Goal: Transaction & Acquisition: Purchase product/service

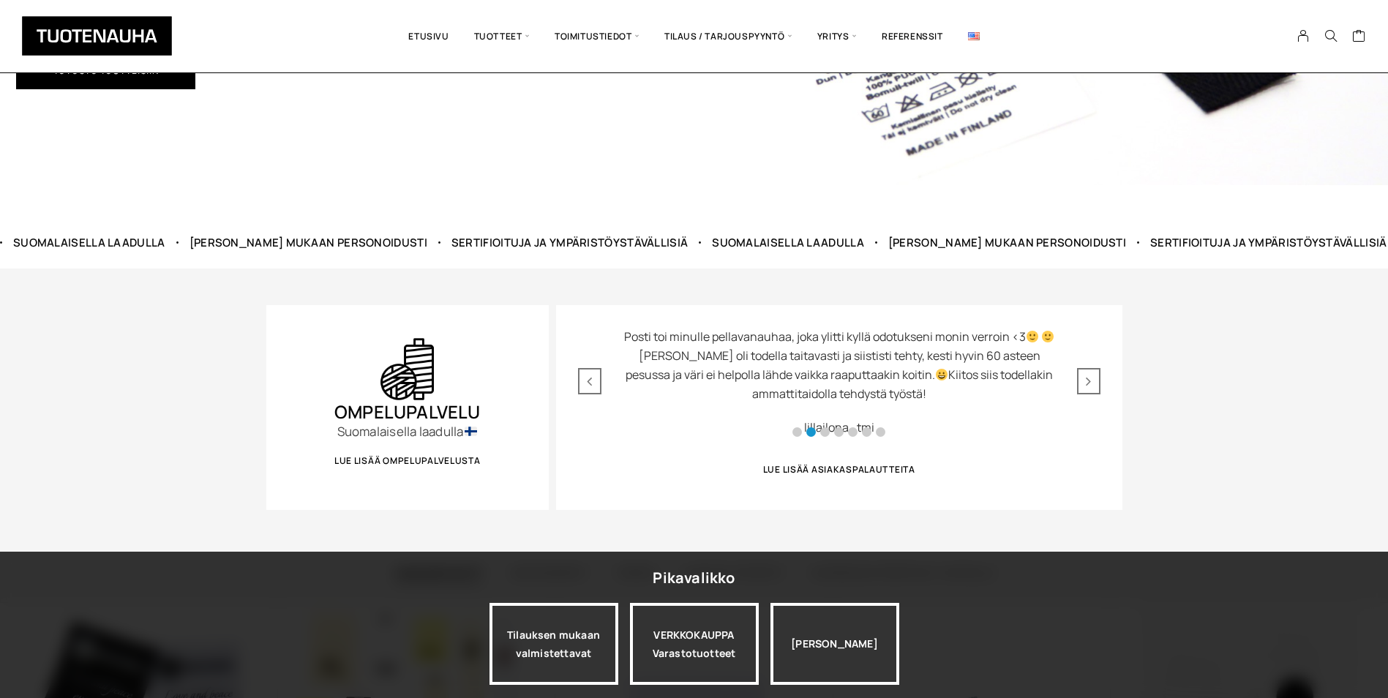
scroll to position [512, 0]
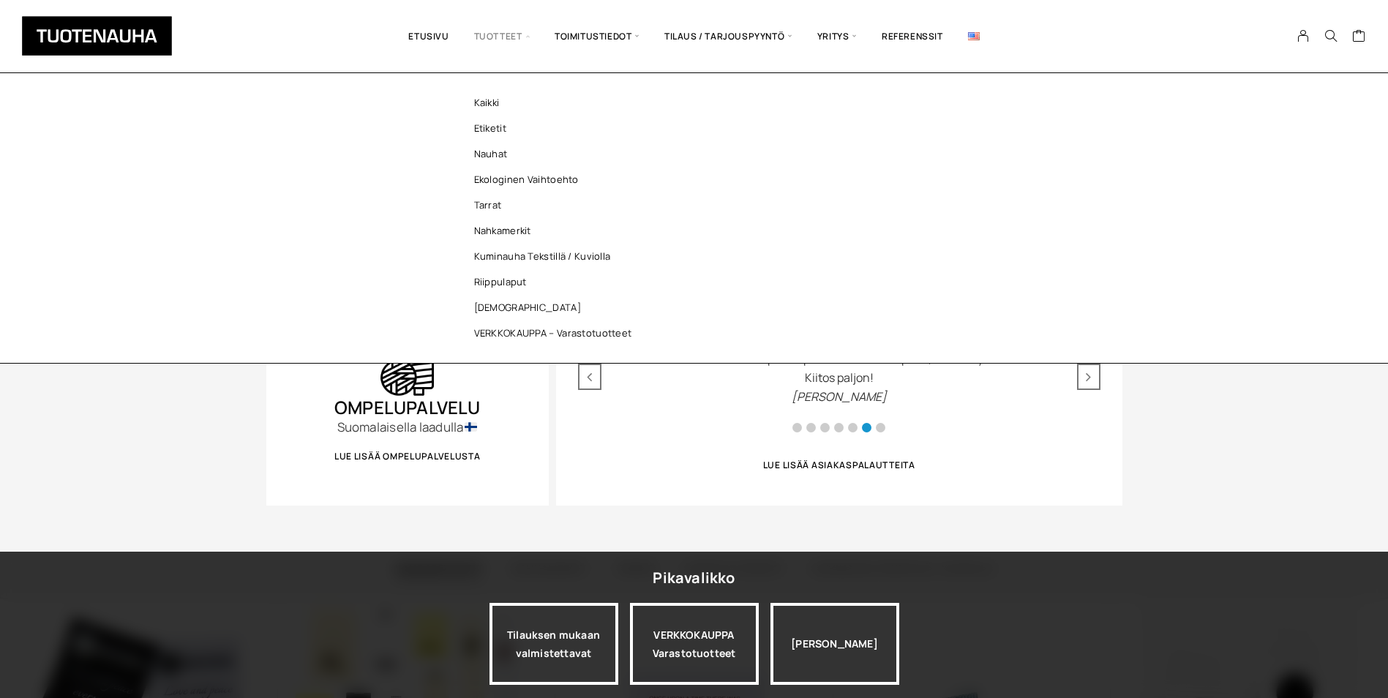
click at [515, 35] on span "Tuotteet" at bounding box center [502, 36] width 81 height 51
click at [508, 233] on link "Nahkamerkit" at bounding box center [557, 231] width 212 height 26
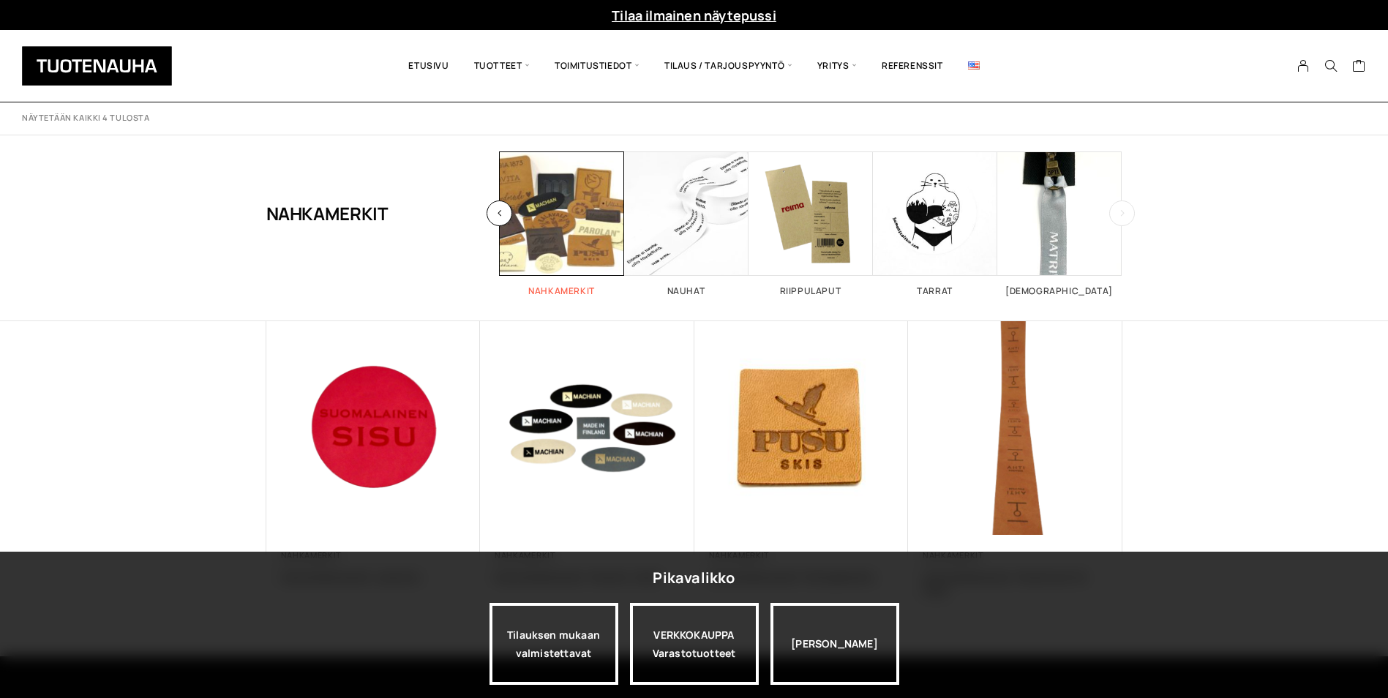
click at [573, 204] on span "Visit product category Nahkamerkit" at bounding box center [562, 214] width 124 height 124
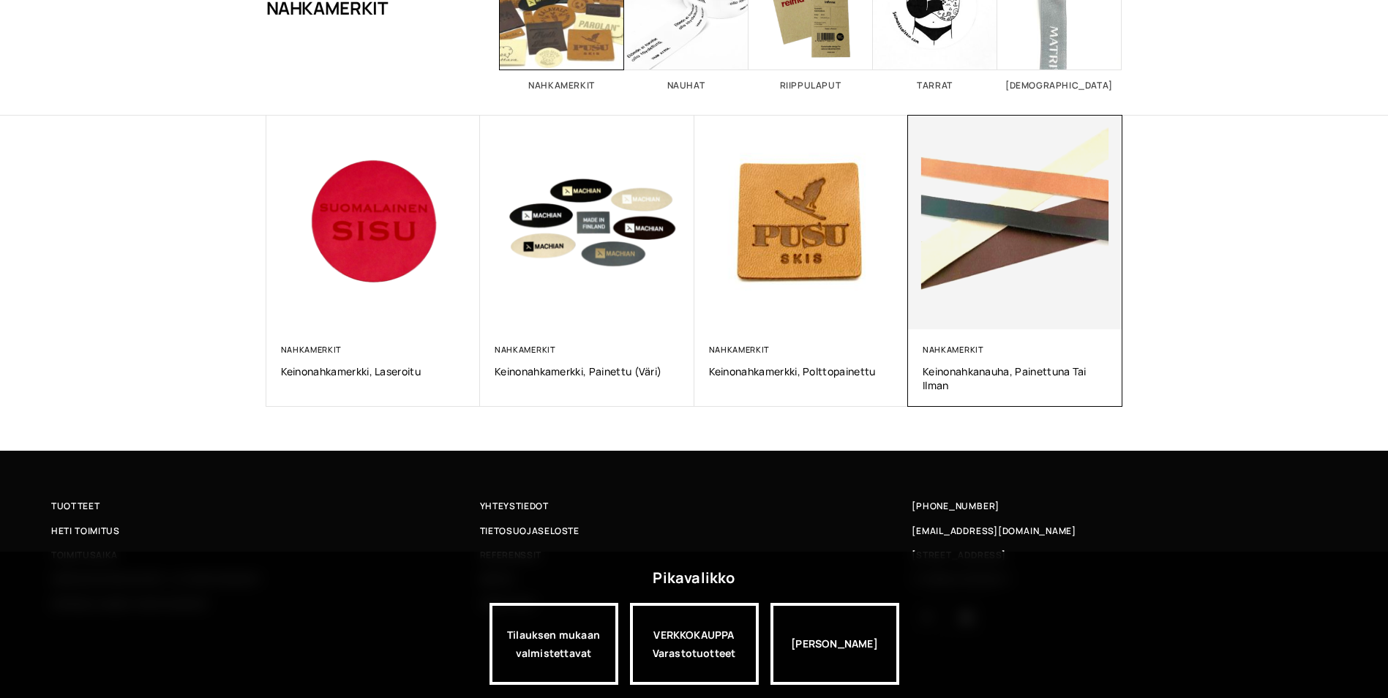
scroll to position [214, 0]
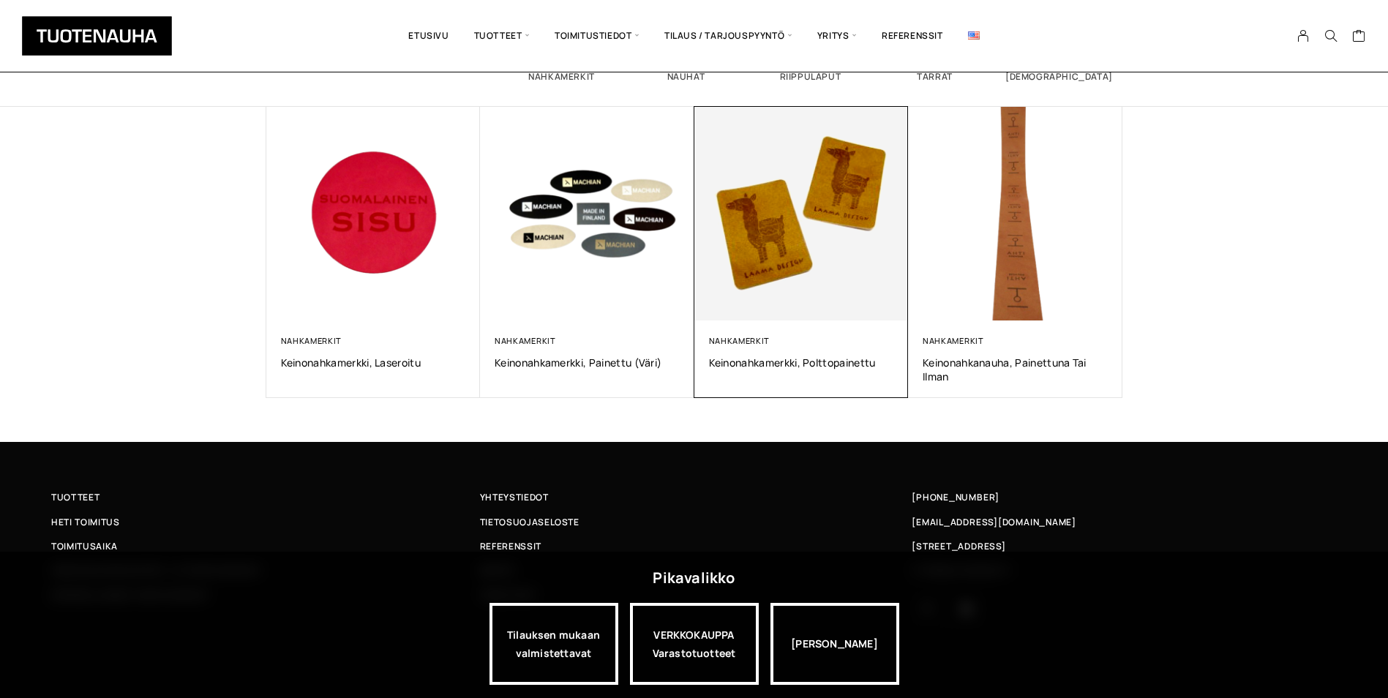
click at [784, 241] on img at bounding box center [801, 213] width 225 height 225
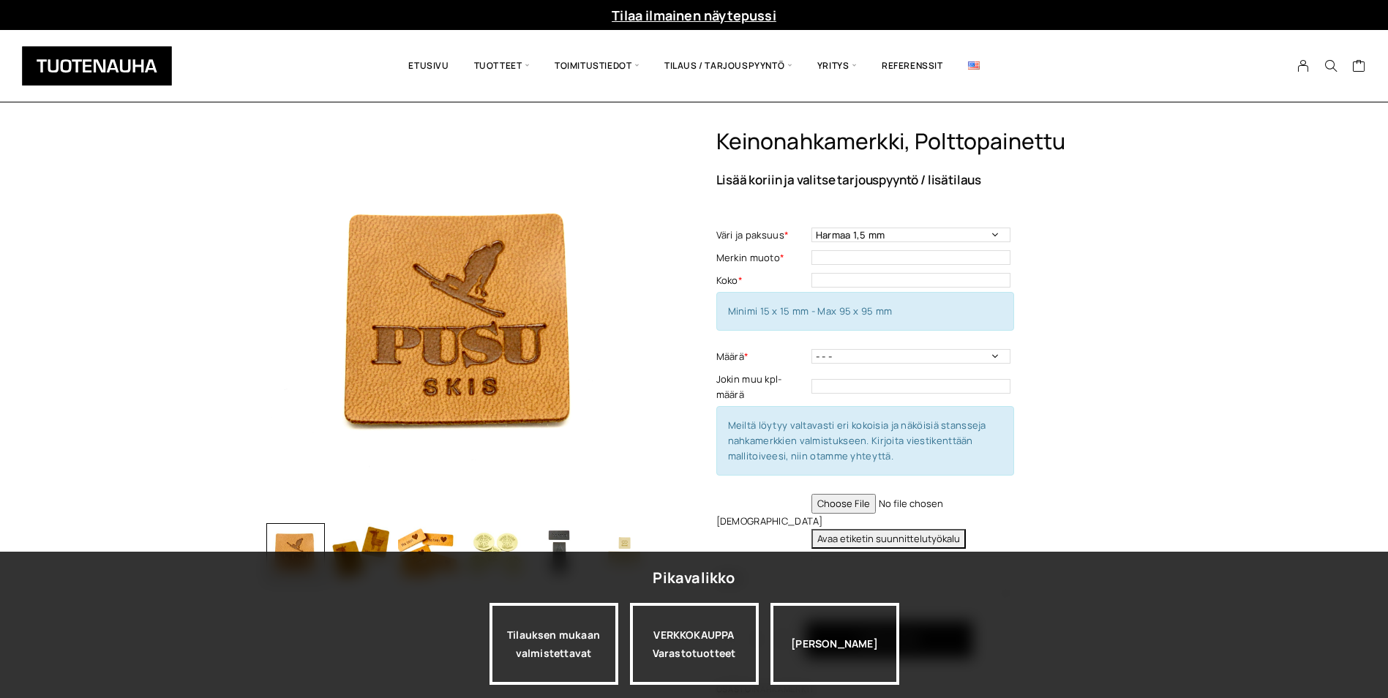
click at [569, 559] on img "button" at bounding box center [559, 552] width 59 height 59
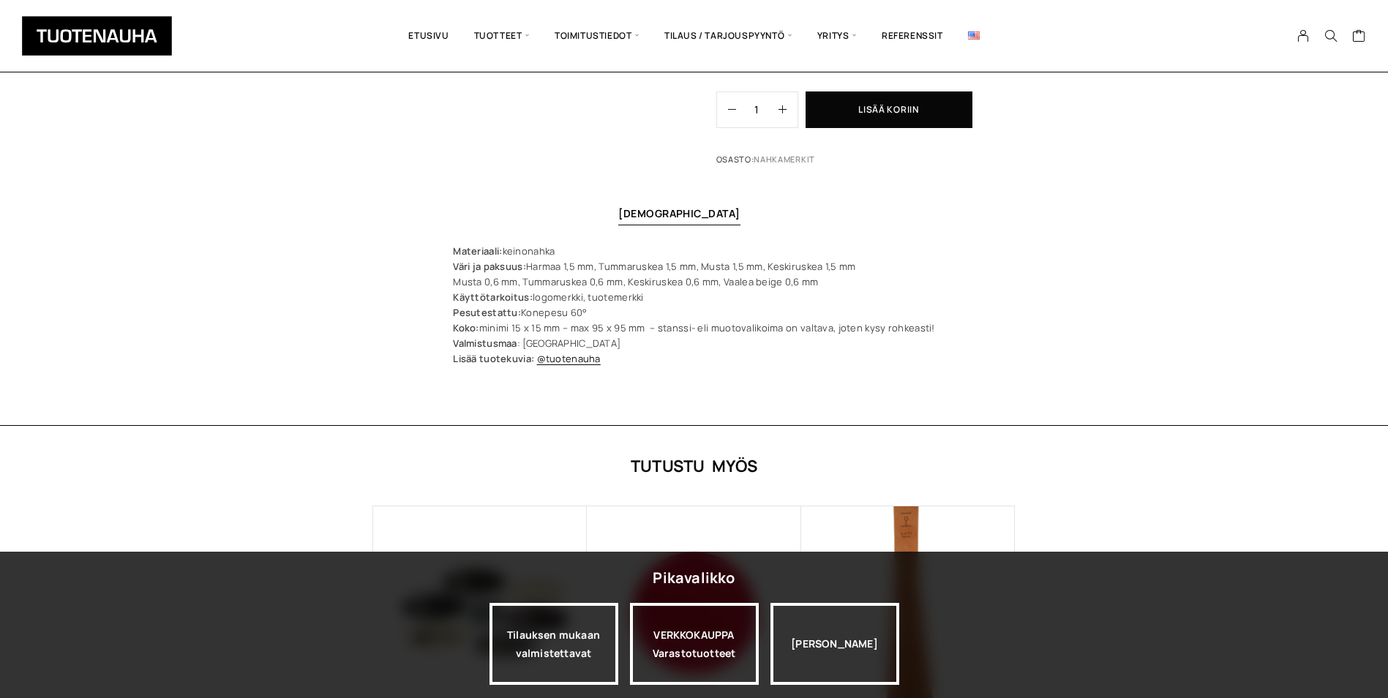
scroll to position [732, 0]
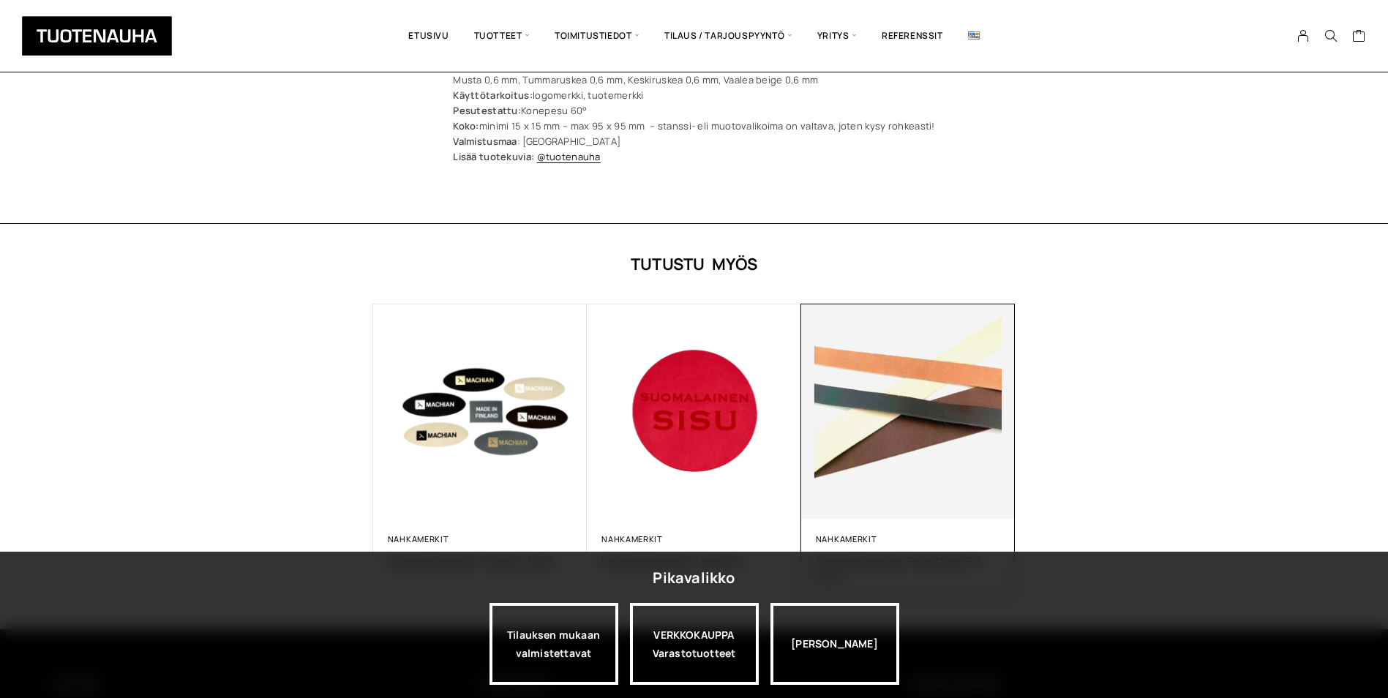
click at [912, 466] on img at bounding box center [908, 411] width 225 height 225
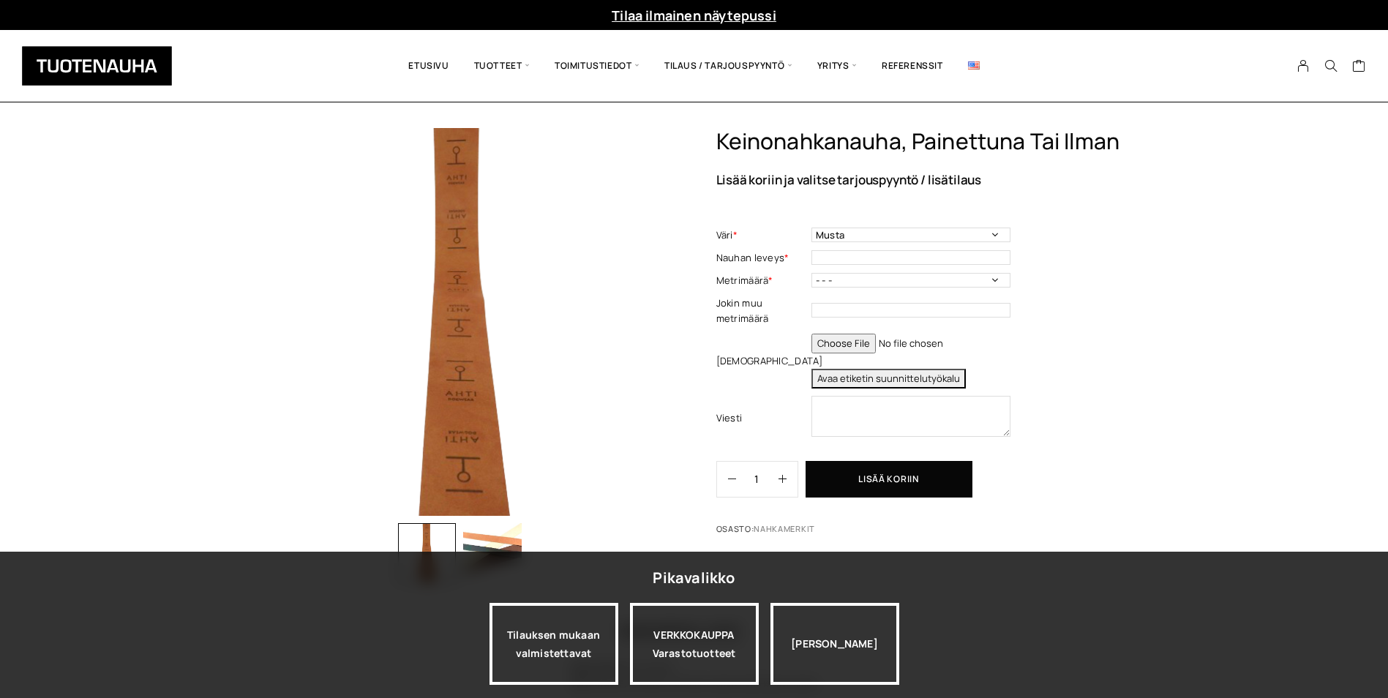
click at [506, 539] on img "button" at bounding box center [492, 552] width 59 height 59
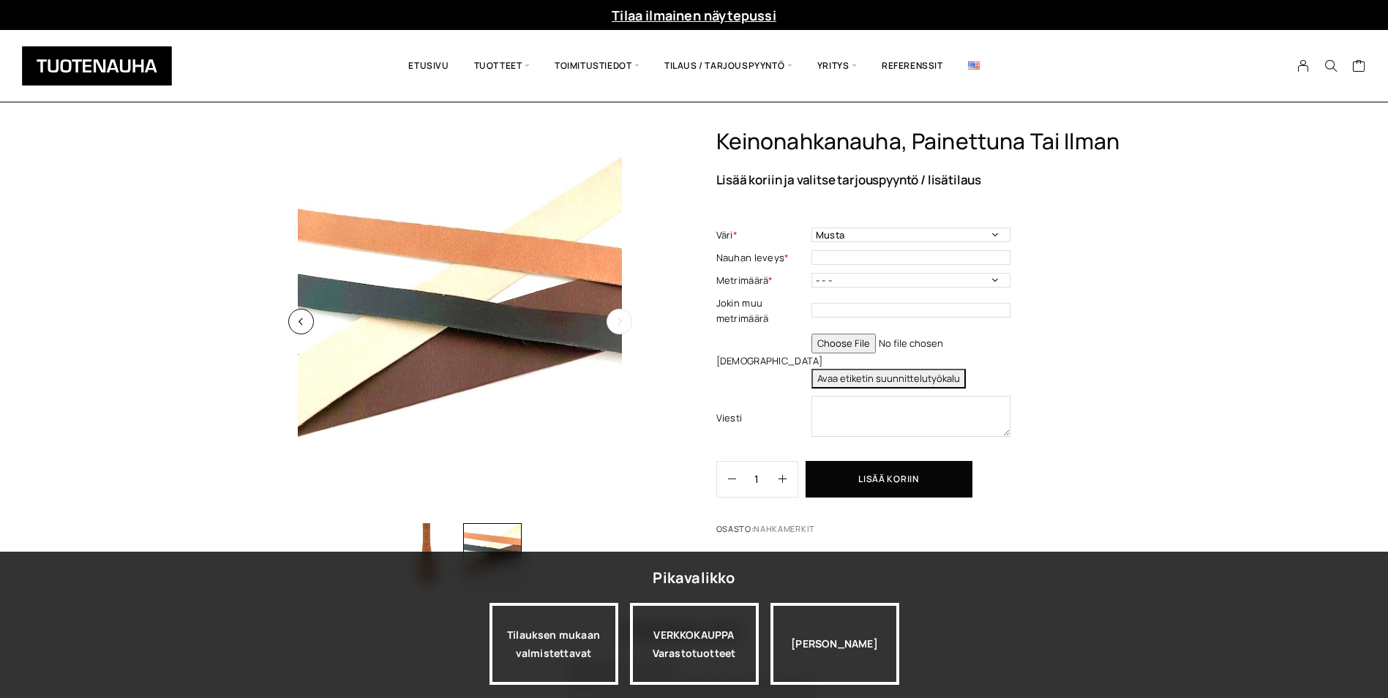
click at [375, 310] on img at bounding box center [460, 322] width 388 height 388
click at [295, 326] on button "button" at bounding box center [301, 322] width 26 height 26
